Goal: Navigation & Orientation: Find specific page/section

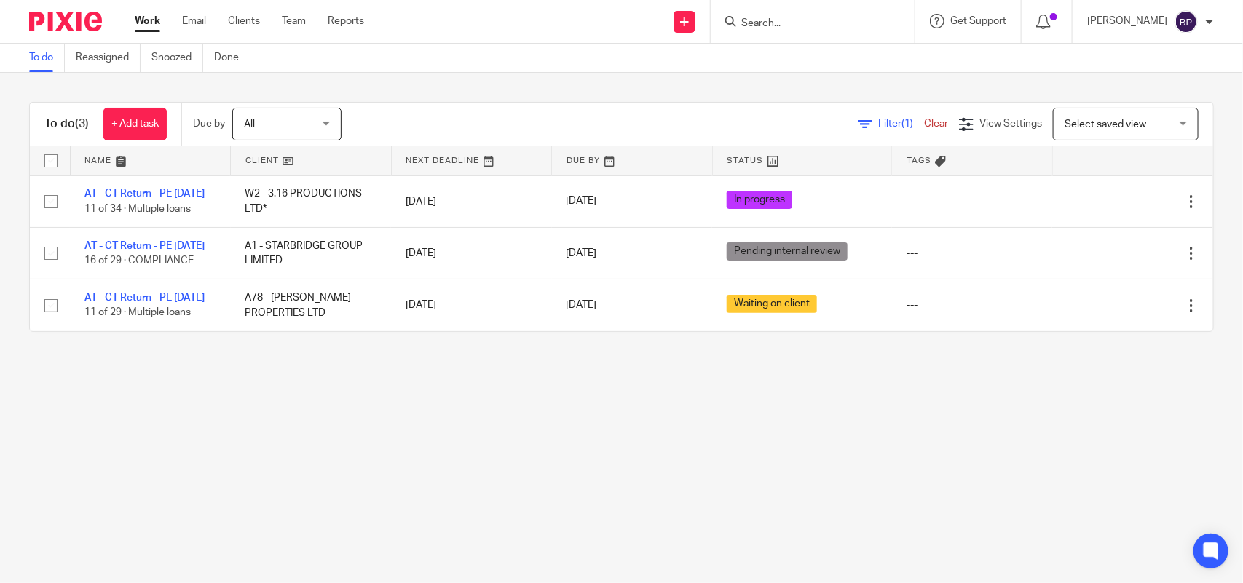
drag, startPoint x: 47, startPoint y: 62, endPoint x: 115, endPoint y: 84, distance: 71.4
click at [47, 62] on link "To do" at bounding box center [47, 58] width 36 height 28
click at [773, 100] on div "To do (3) + Add task Due by All All Today Tomorrow This week Next week This mon…" at bounding box center [621, 217] width 1243 height 288
click at [292, 26] on link "Team" at bounding box center [294, 21] width 24 height 15
click at [238, 20] on link "Clients" at bounding box center [244, 21] width 32 height 15
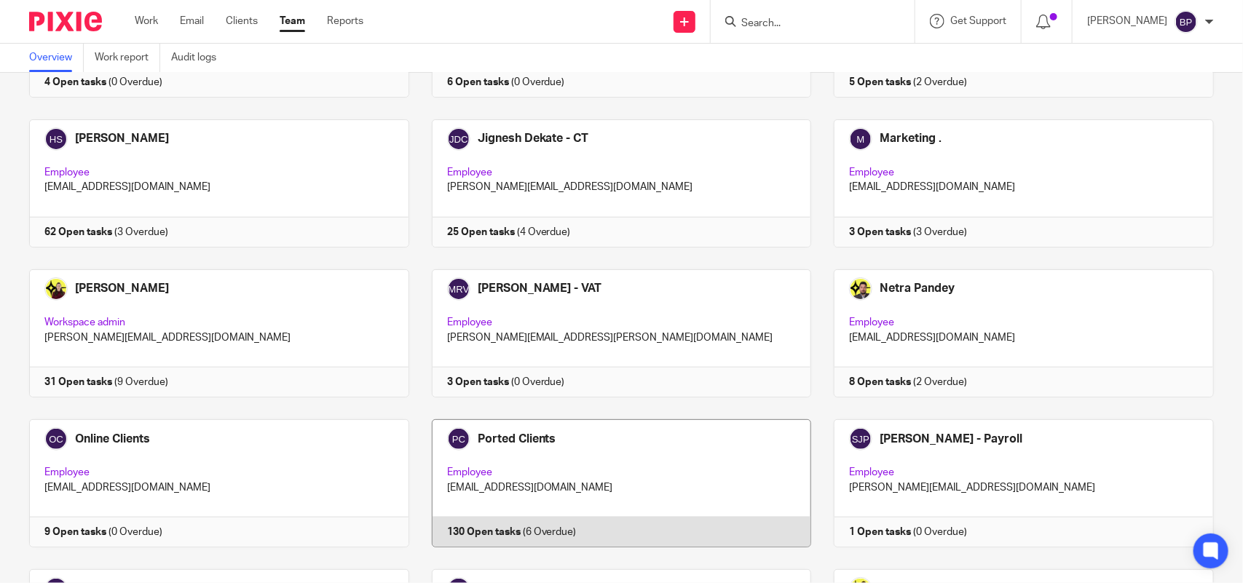
scroll to position [807, 0]
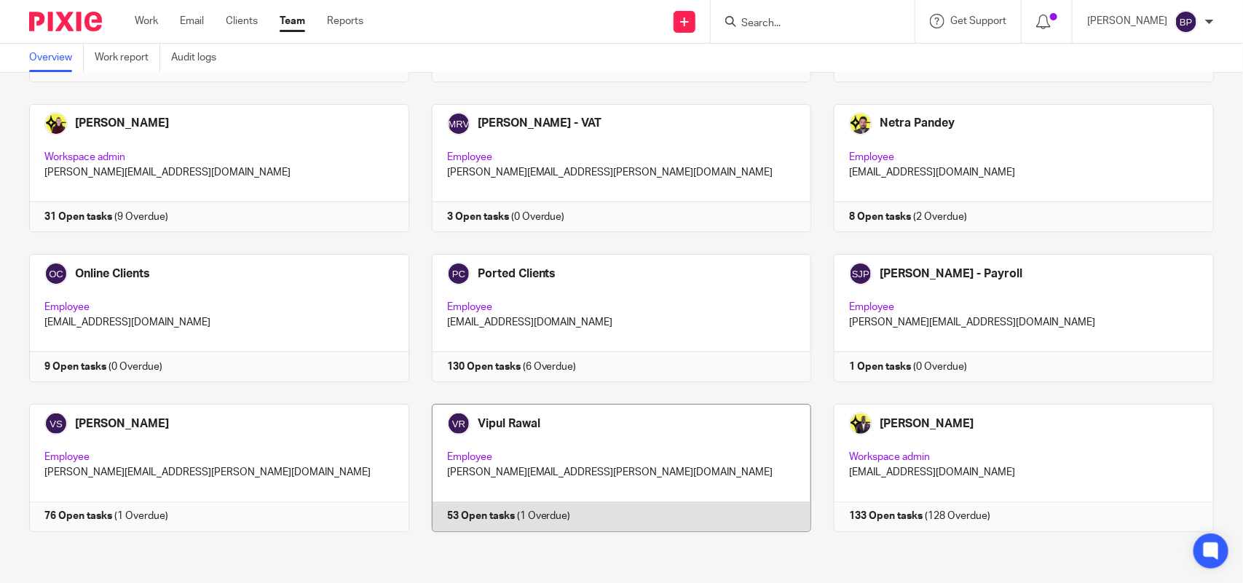
click at [594, 431] on link at bounding box center [610, 468] width 403 height 128
